Goal: Information Seeking & Learning: Learn about a topic

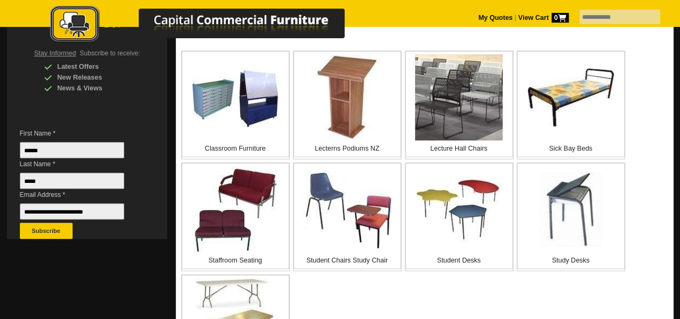
scroll to position [239, 0]
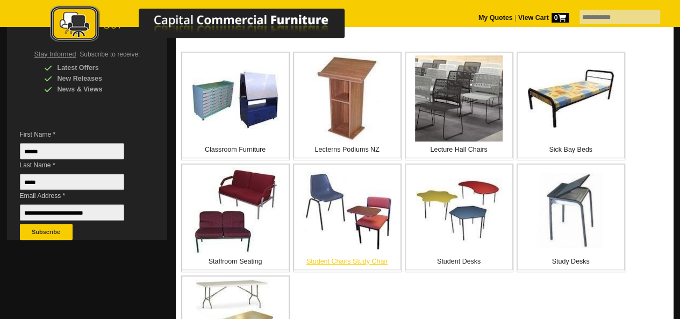
click at [340, 255] on div "Student Chairs Study Chair" at bounding box center [347, 217] width 108 height 106
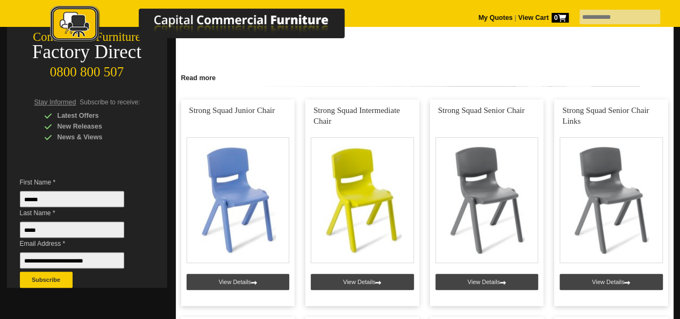
scroll to position [151, 0]
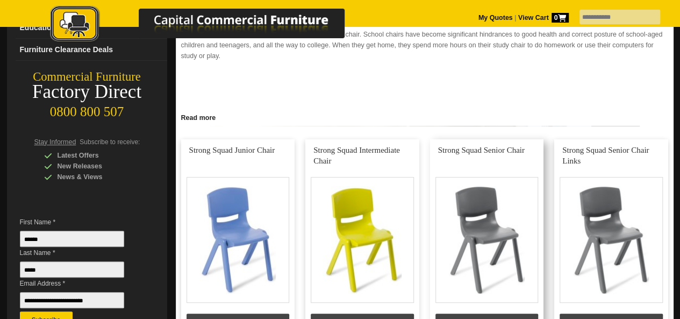
click at [484, 220] on link at bounding box center [487, 242] width 114 height 206
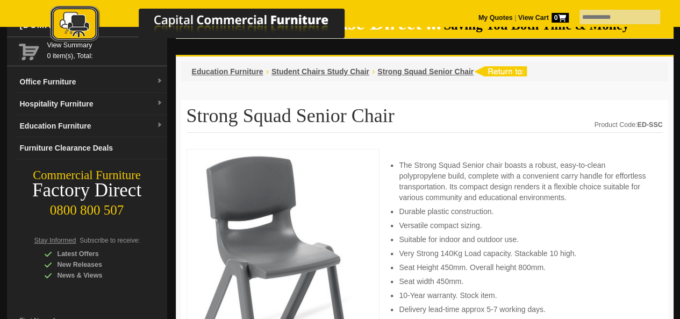
scroll to position [30, 0]
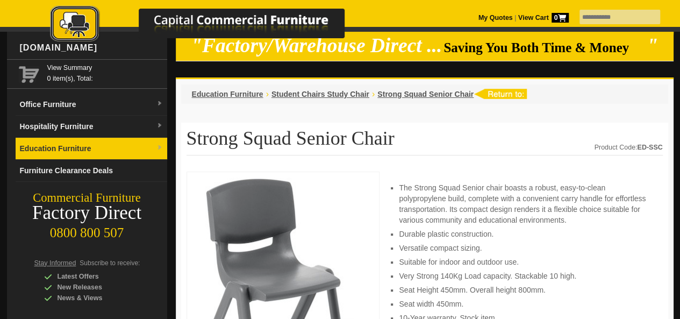
click at [156, 145] on img at bounding box center [159, 148] width 6 height 6
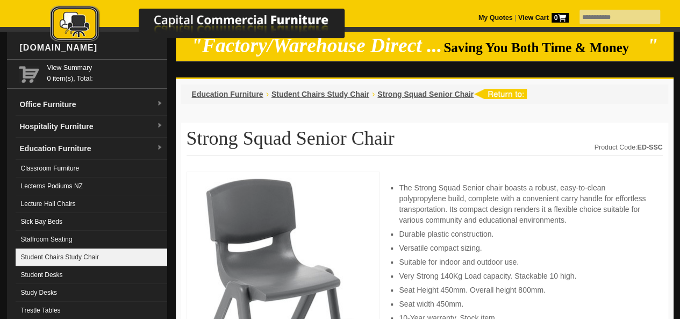
click at [62, 252] on link "Student Chairs Study Chair" at bounding box center [92, 257] width 152 height 18
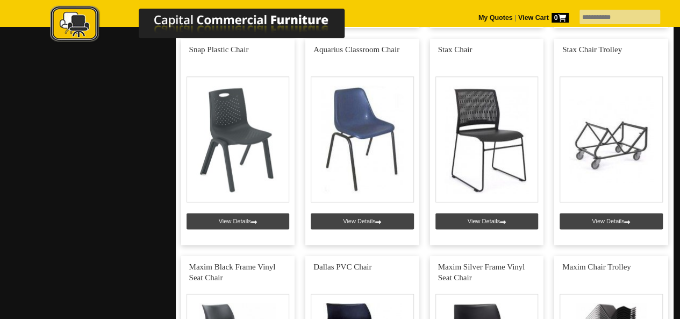
scroll to position [670, 0]
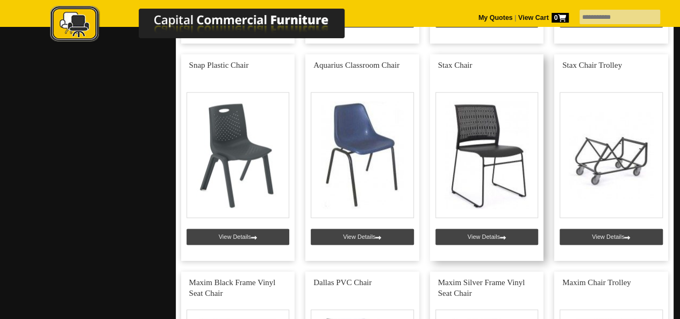
click at [492, 140] on link at bounding box center [487, 157] width 114 height 206
